Goal: Task Accomplishment & Management: Use online tool/utility

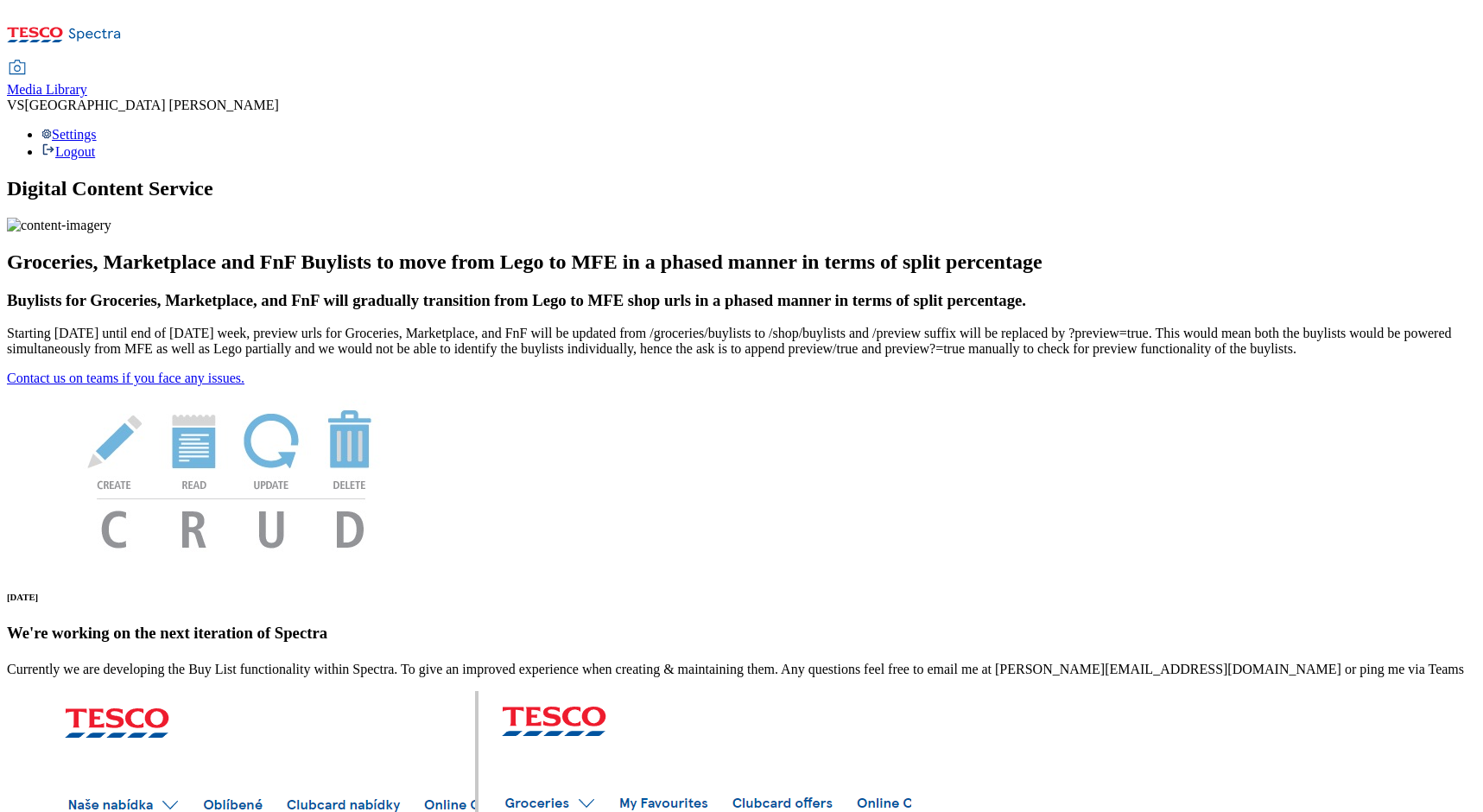
click at [87, 82] on div "Media Library" at bounding box center [47, 90] width 80 height 16
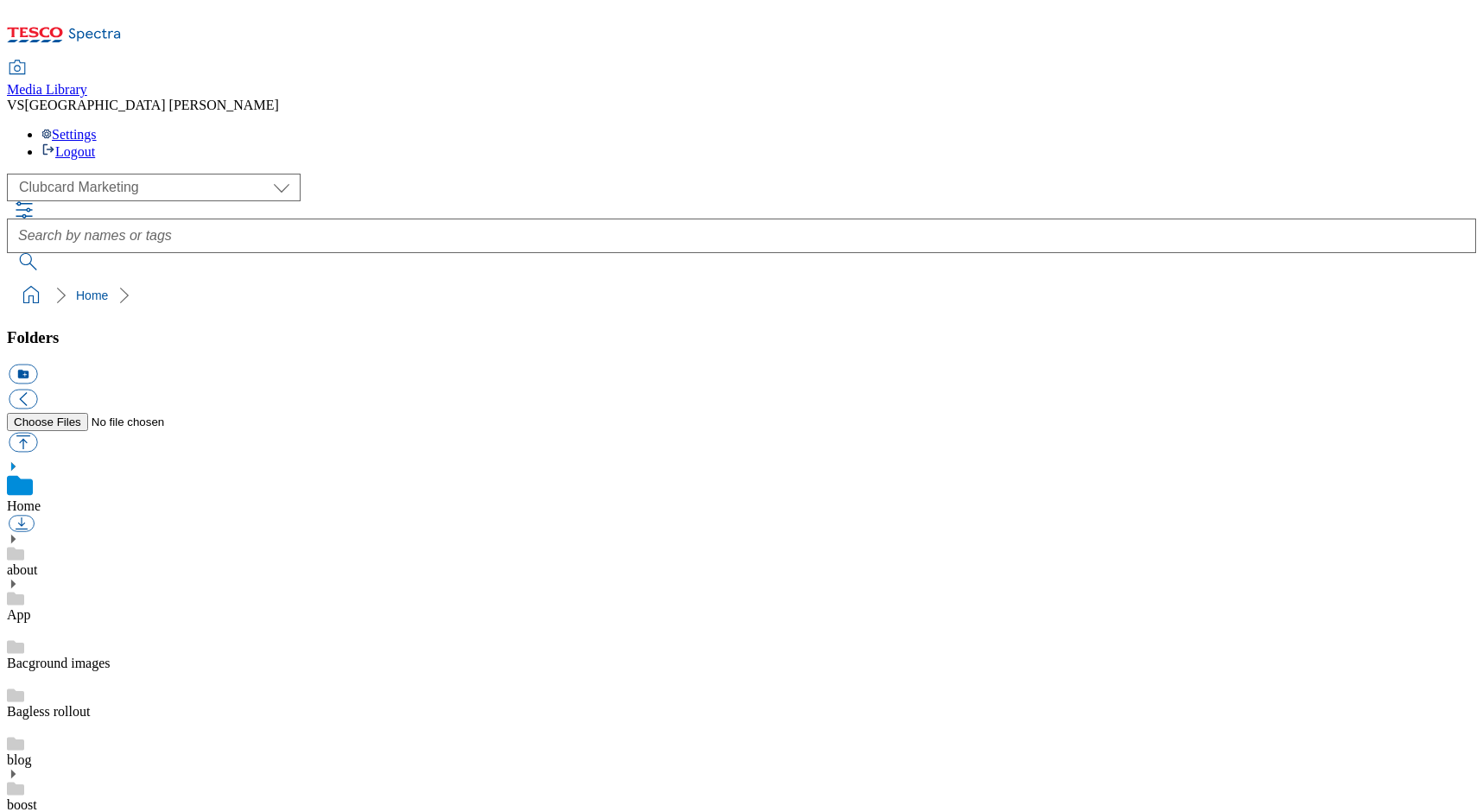
scroll to position [11, 0]
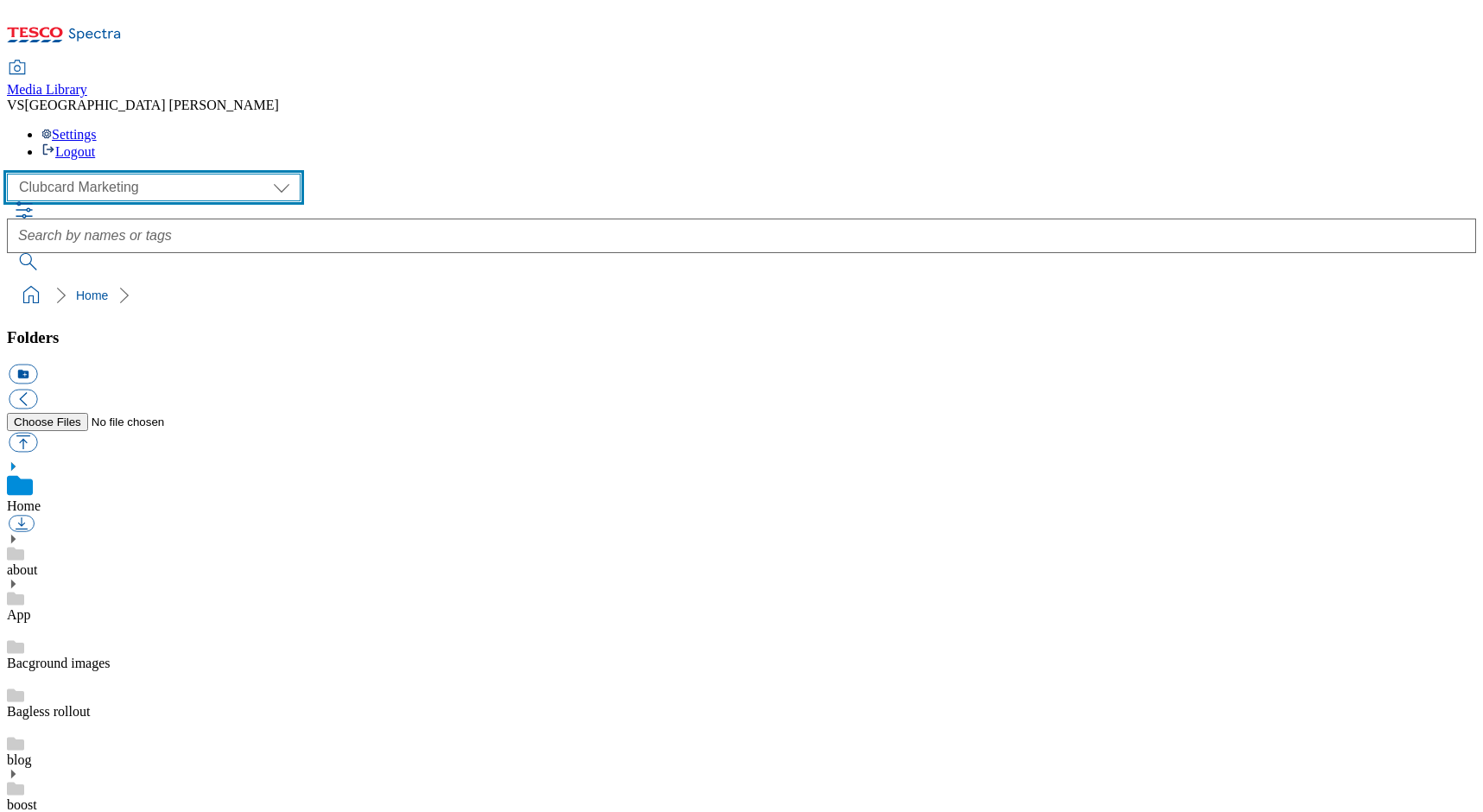
select select "flare-ghs-mktg"
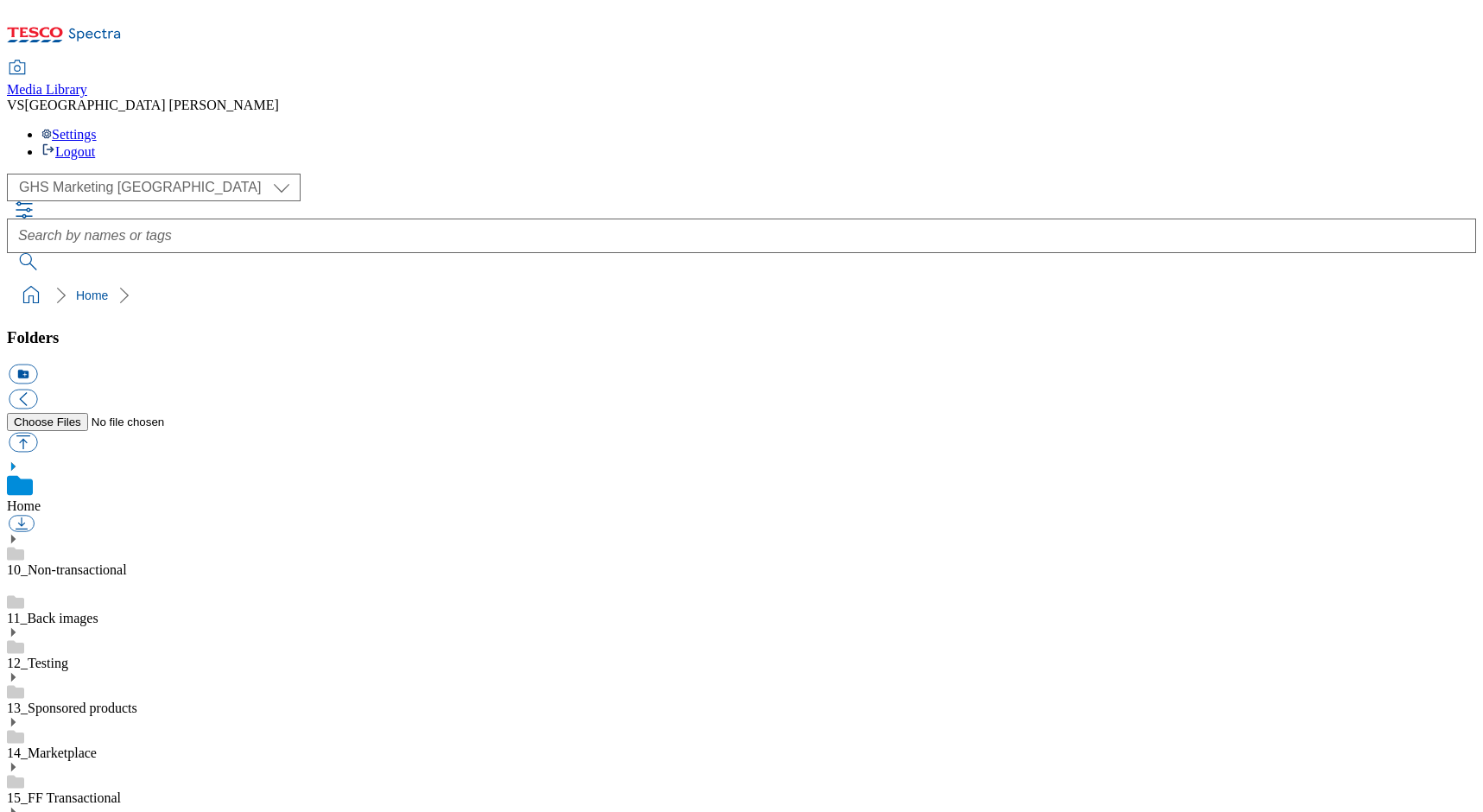
click at [19, 806] on icon at bounding box center [13, 812] width 12 height 12
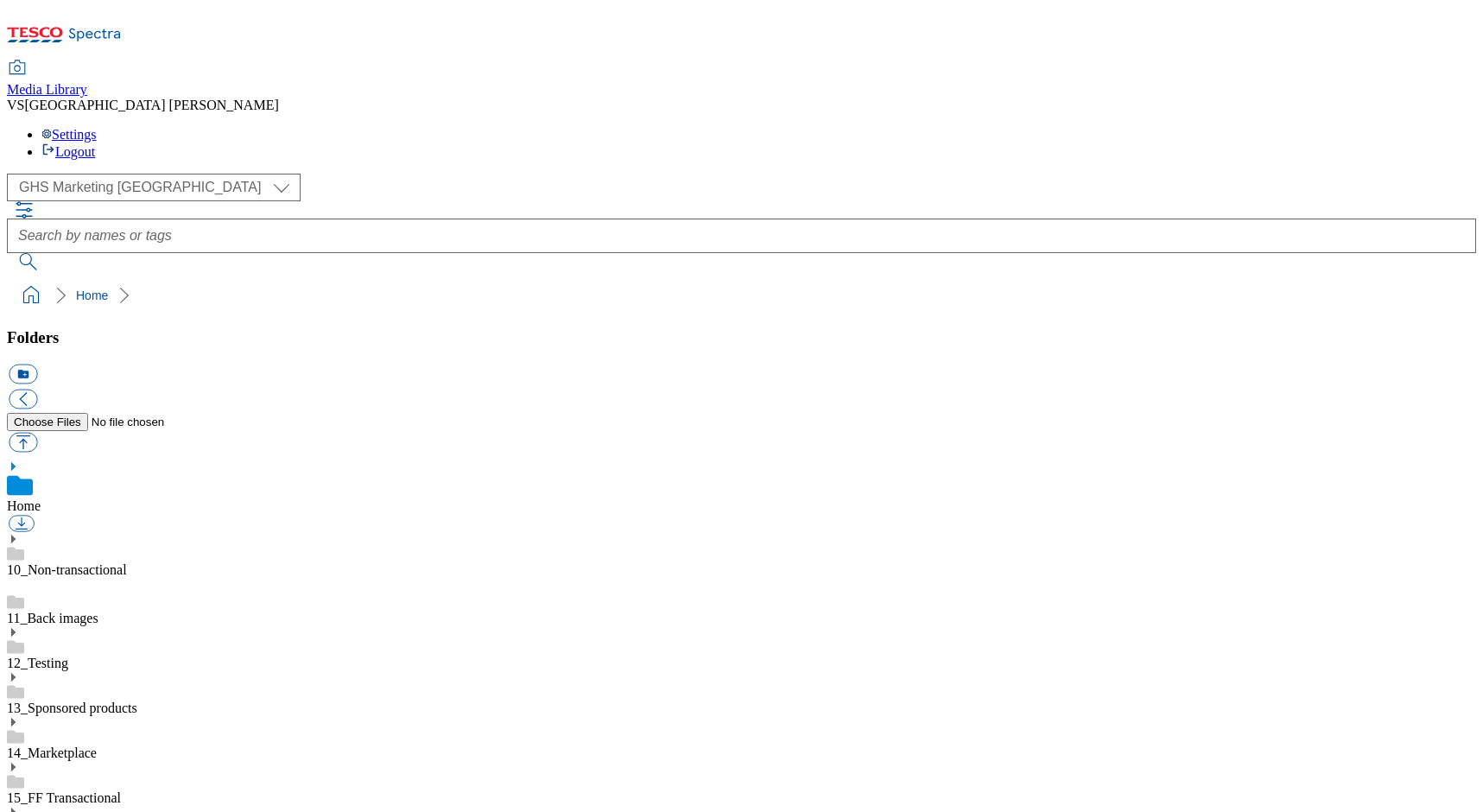
scroll to position [1154, 0]
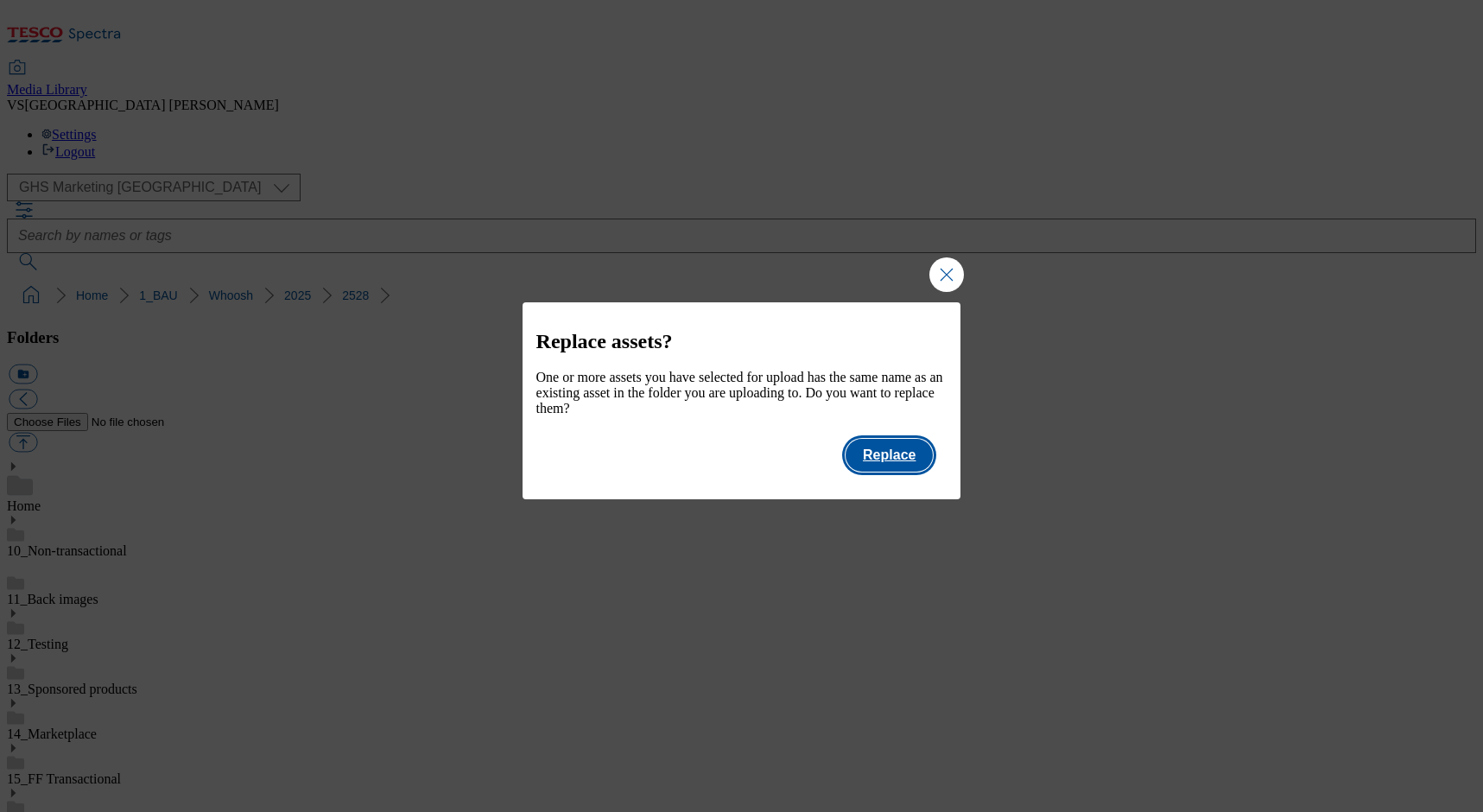
click at [876, 464] on button "Replace" at bounding box center [889, 455] width 87 height 33
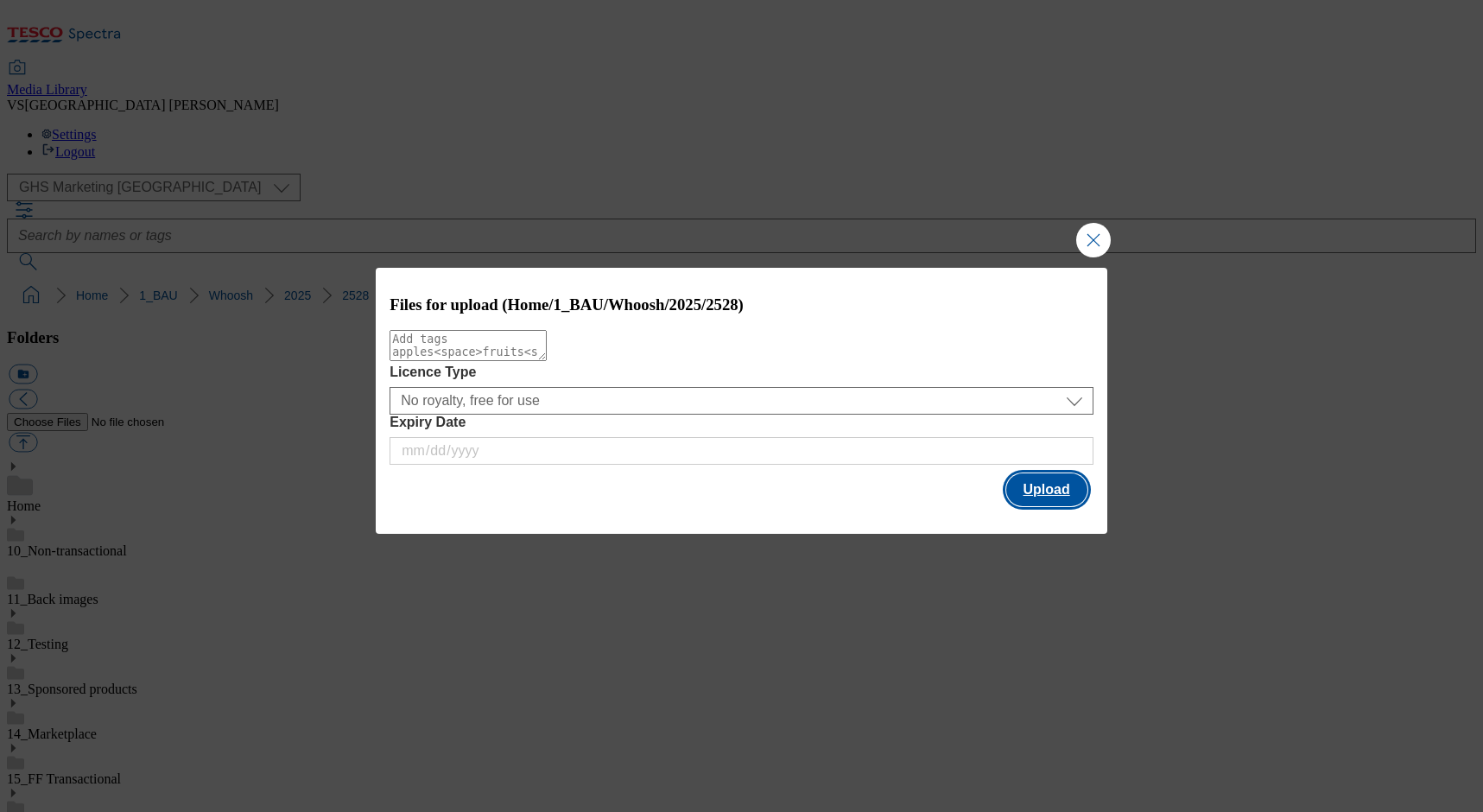
click at [1017, 487] on button "Upload" at bounding box center [1046, 490] width 81 height 33
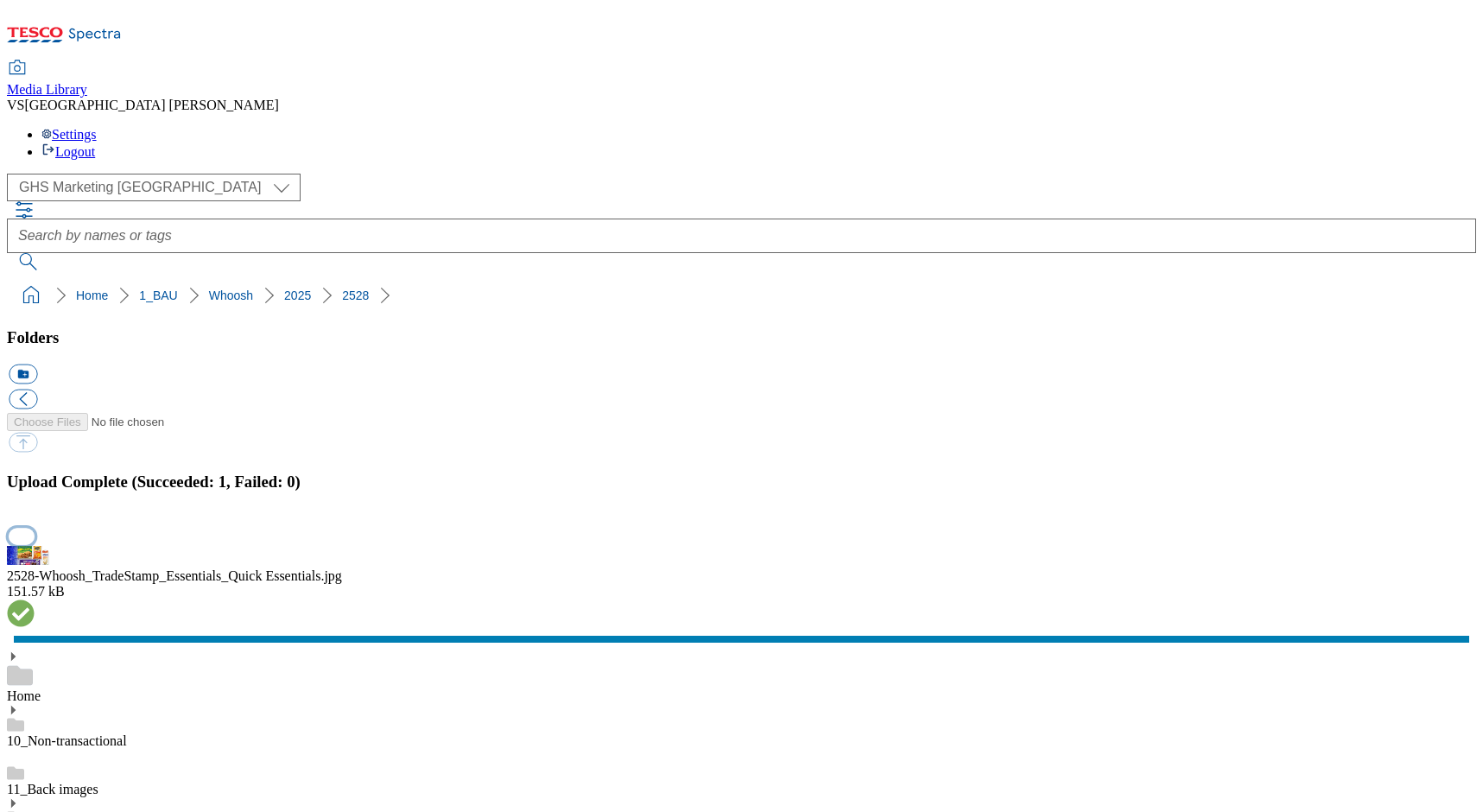
click at [35, 527] on button "button" at bounding box center [22, 535] width 26 height 17
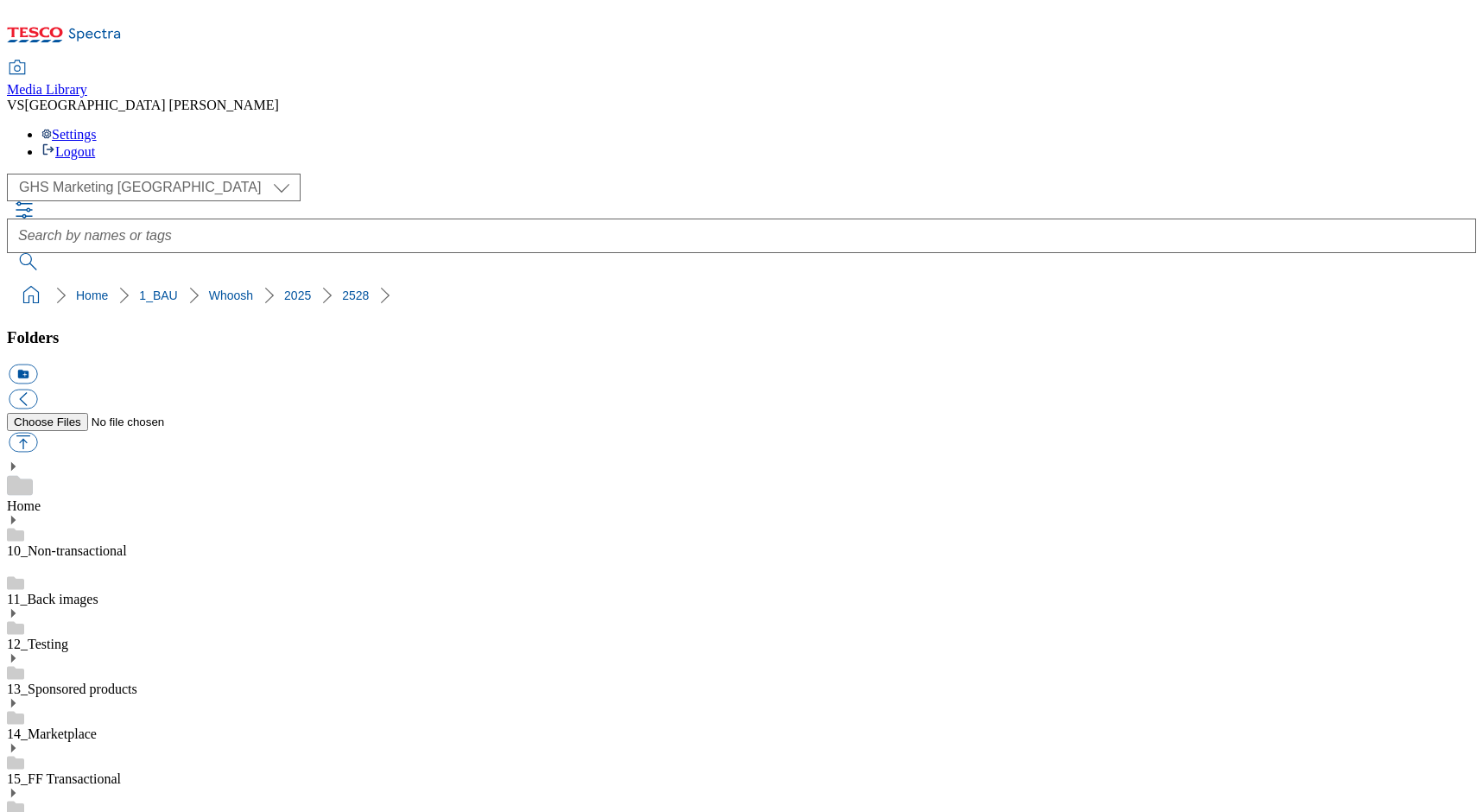
scroll to position [150, 0]
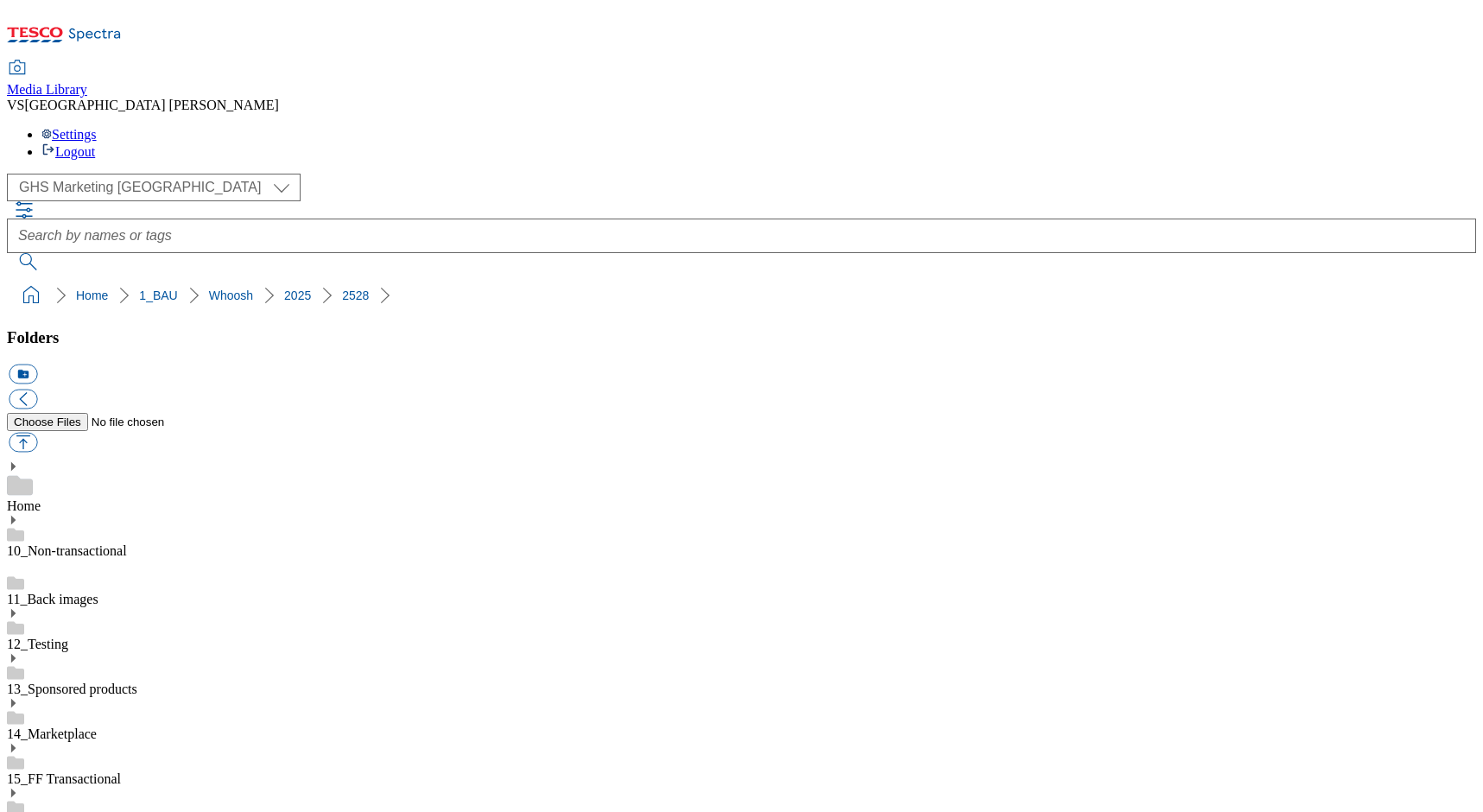
scroll to position [134, 0]
